Goal: Navigation & Orientation: Find specific page/section

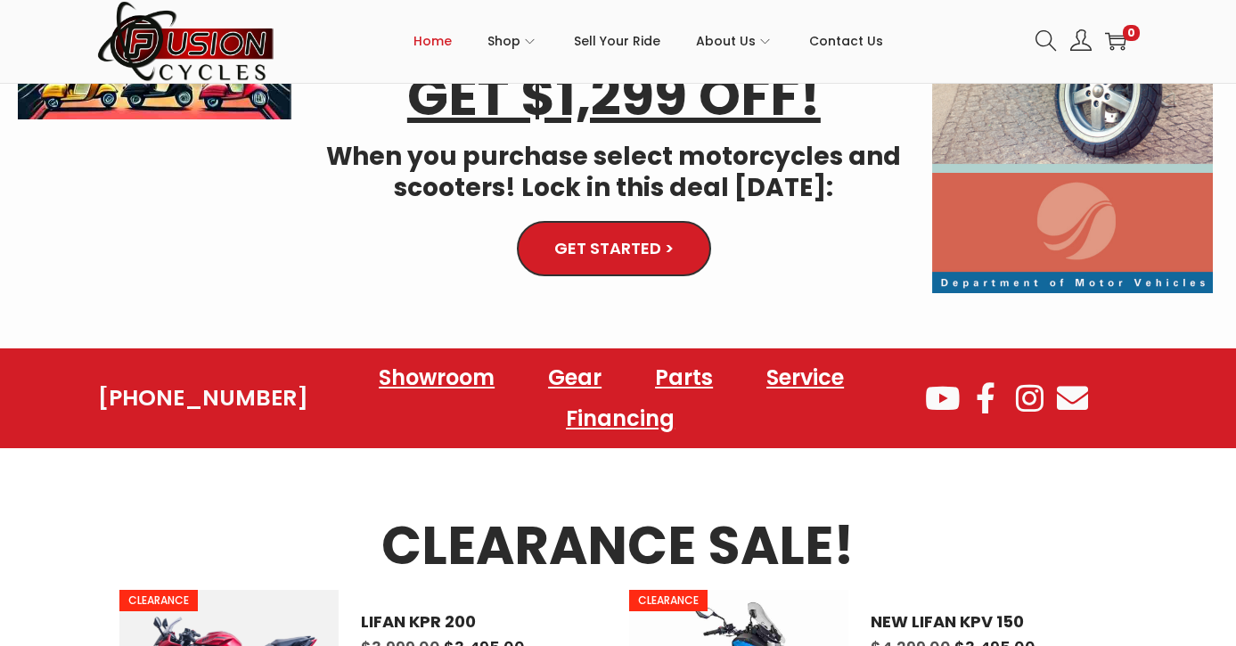
scroll to position [492, 0]
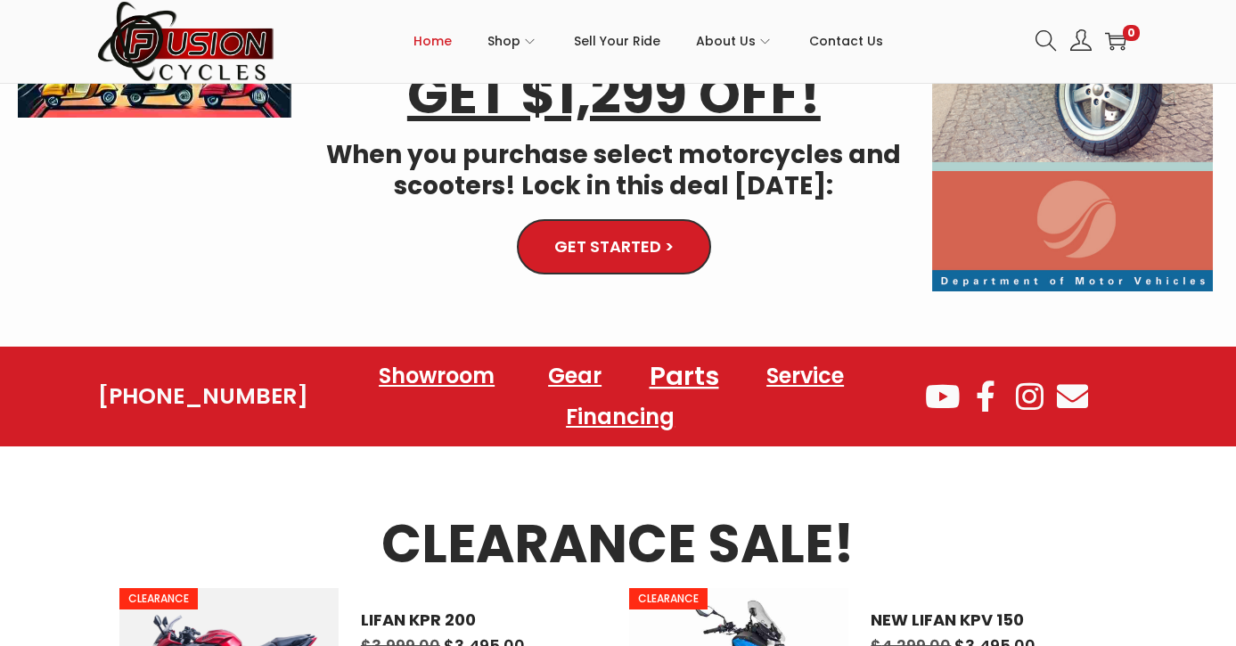
click at [685, 385] on link "Parts" at bounding box center [684, 375] width 112 height 49
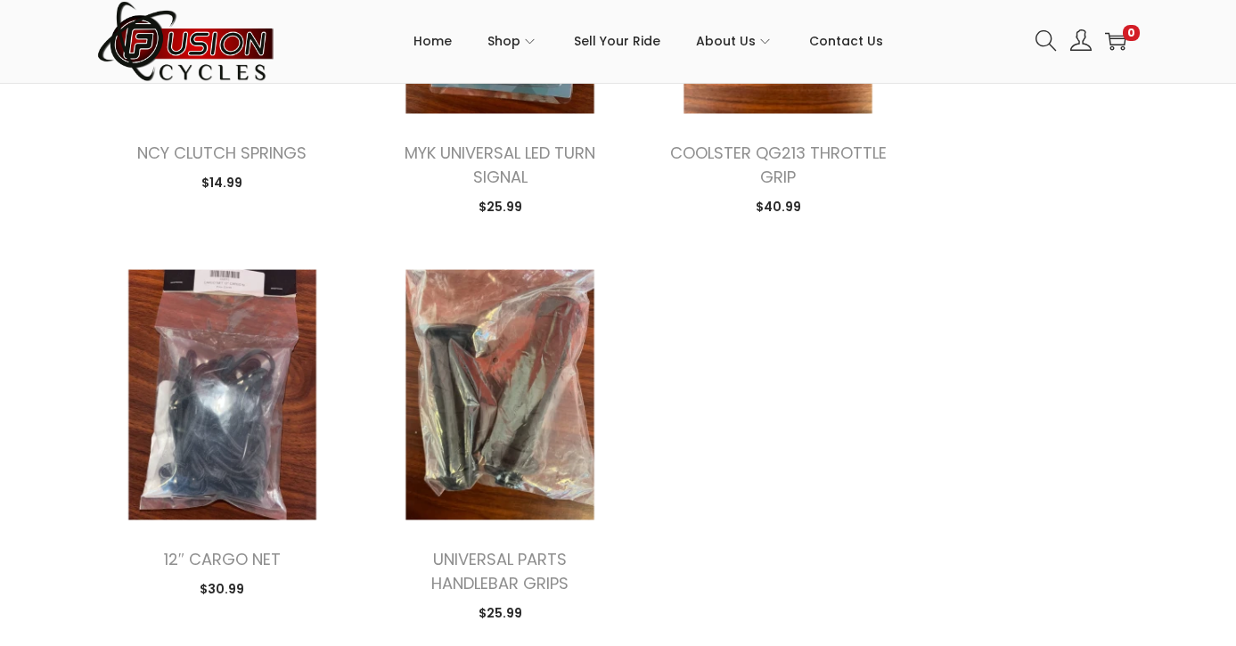
scroll to position [2099, 0]
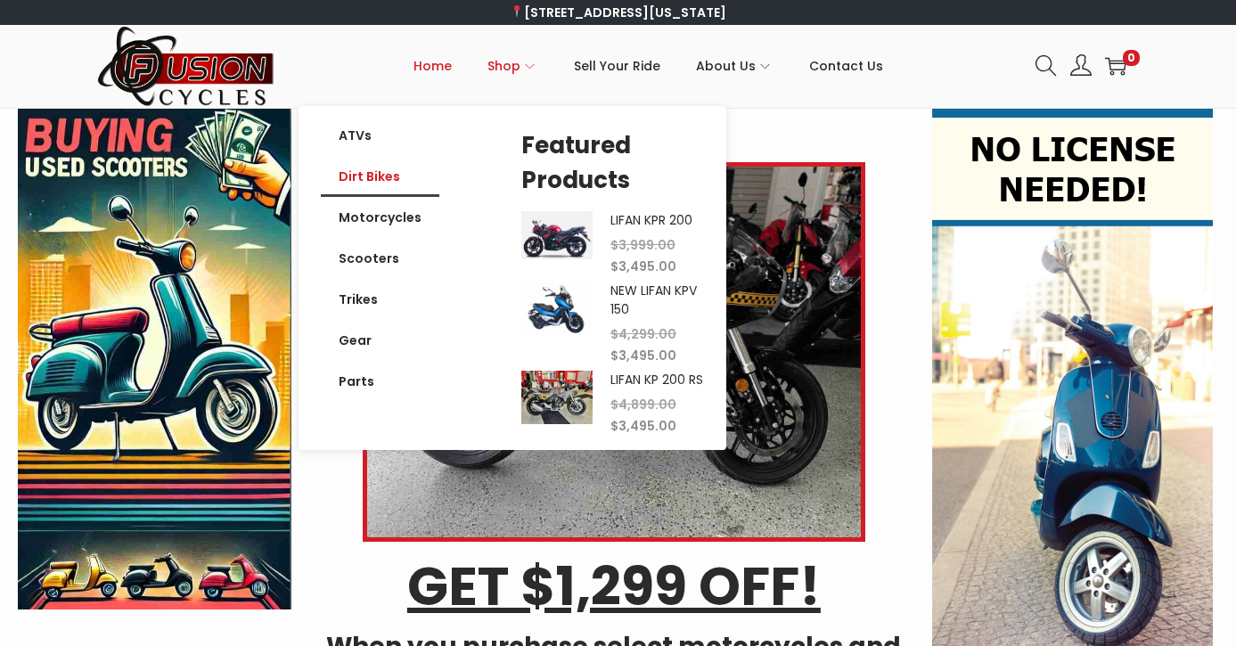
click at [374, 184] on link "Dirt Bikes" at bounding box center [380, 176] width 119 height 41
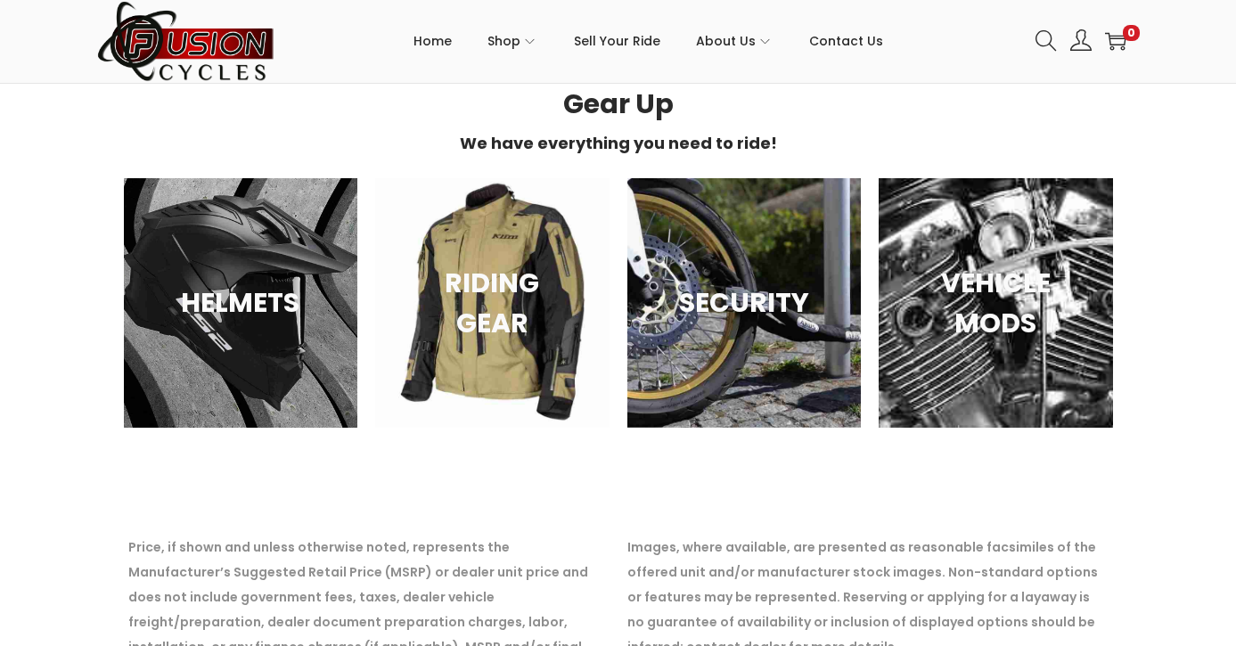
scroll to position [1534, 0]
